Goal: Find specific page/section: Find specific page/section

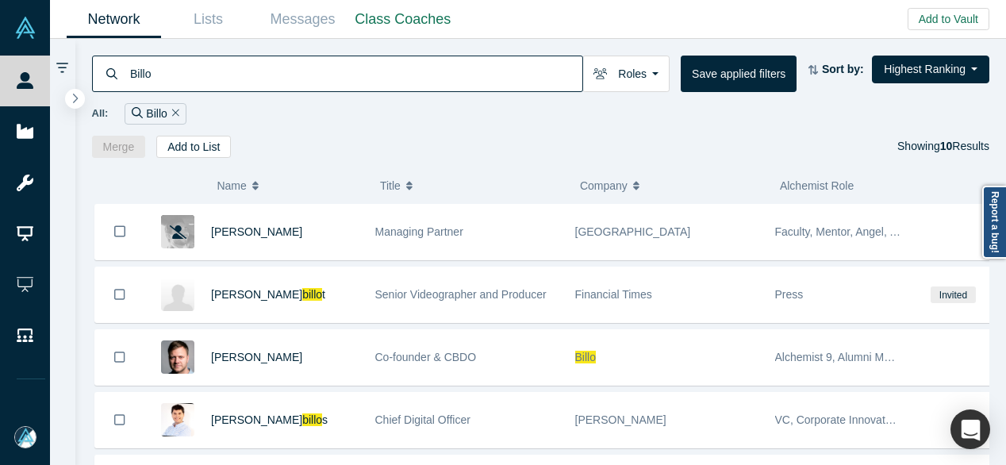
drag, startPoint x: 177, startPoint y: 71, endPoint x: 126, endPoint y: 71, distance: 50.8
click at [126, 71] on div "Billo" at bounding box center [337, 74] width 491 height 37
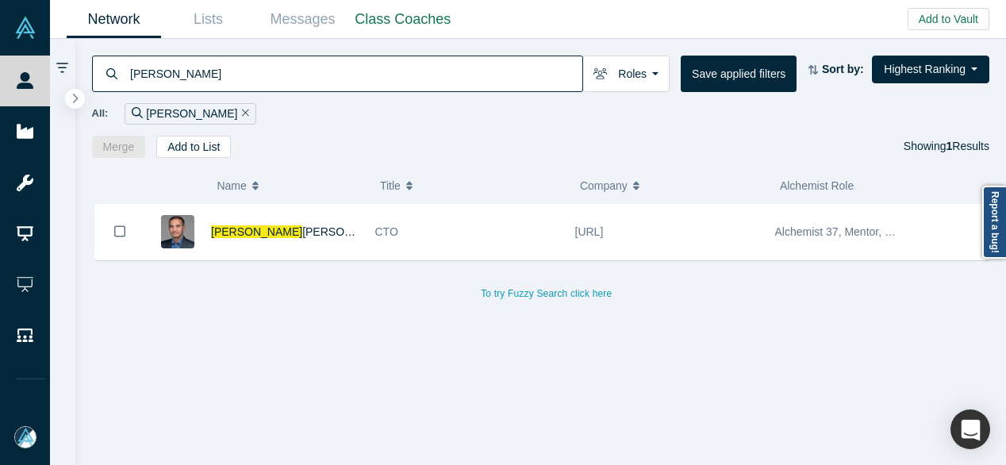
type input "[PERSON_NAME]"
